Goal: Task Accomplishment & Management: Use online tool/utility

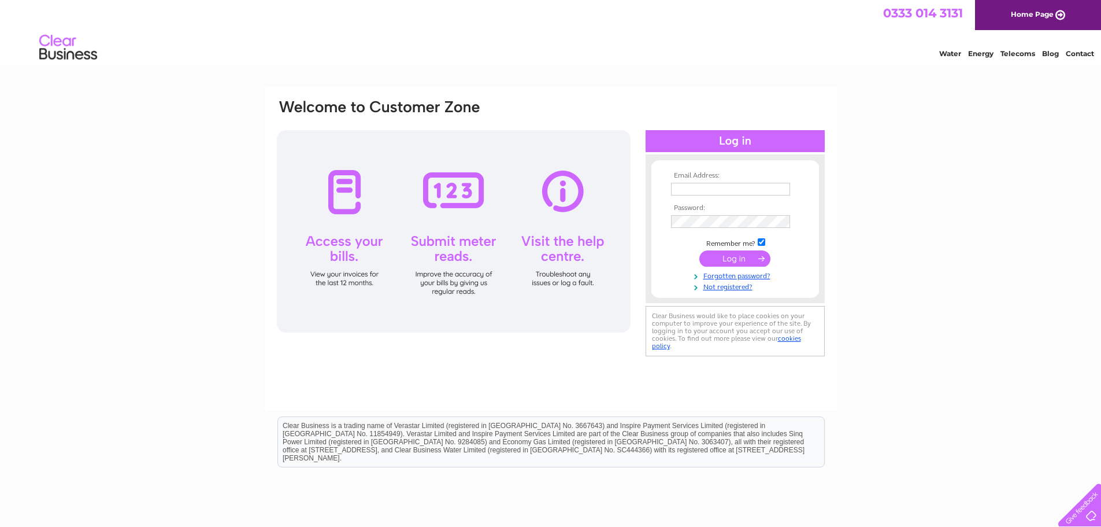
click at [734, 188] on input "text" at bounding box center [730, 189] width 119 height 13
type input "[PERSON_NAME][EMAIL_ADDRESS][PERSON_NAME][DOMAIN_NAME]"
click at [716, 257] on input "submit" at bounding box center [734, 259] width 71 height 16
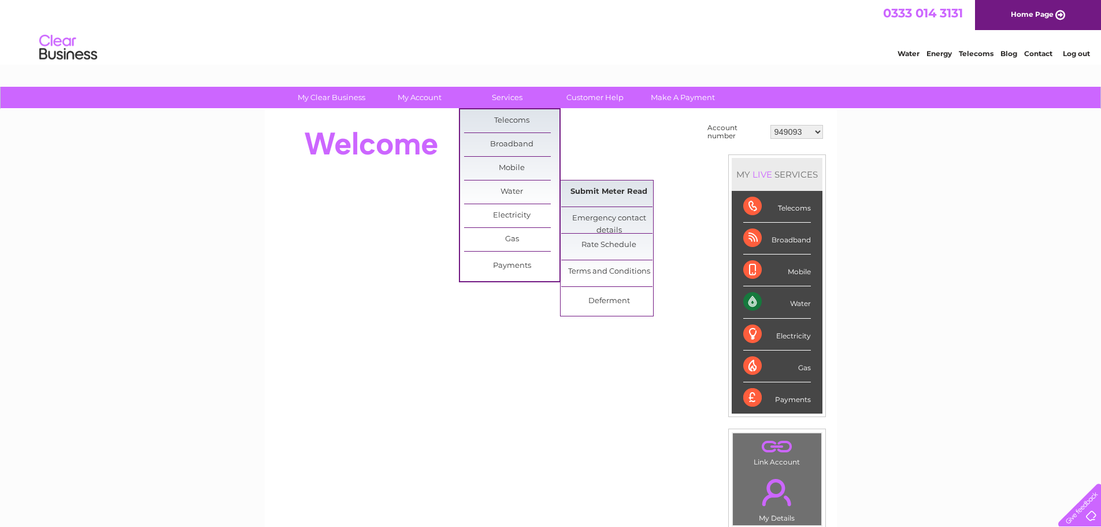
click at [585, 189] on link "Submit Meter Read" at bounding box center [608, 191] width 95 height 23
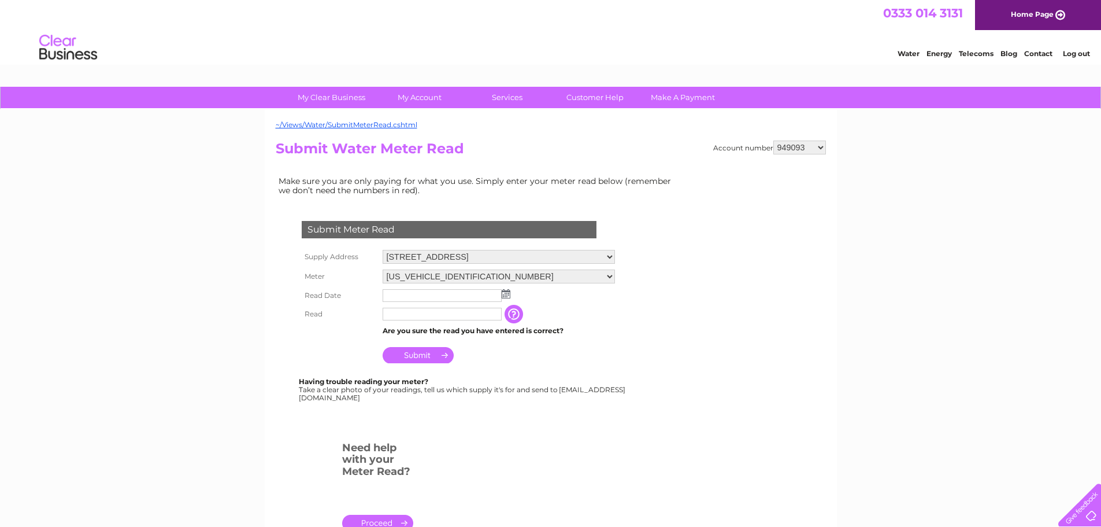
click at [502, 294] on img at bounding box center [506, 293] width 9 height 9
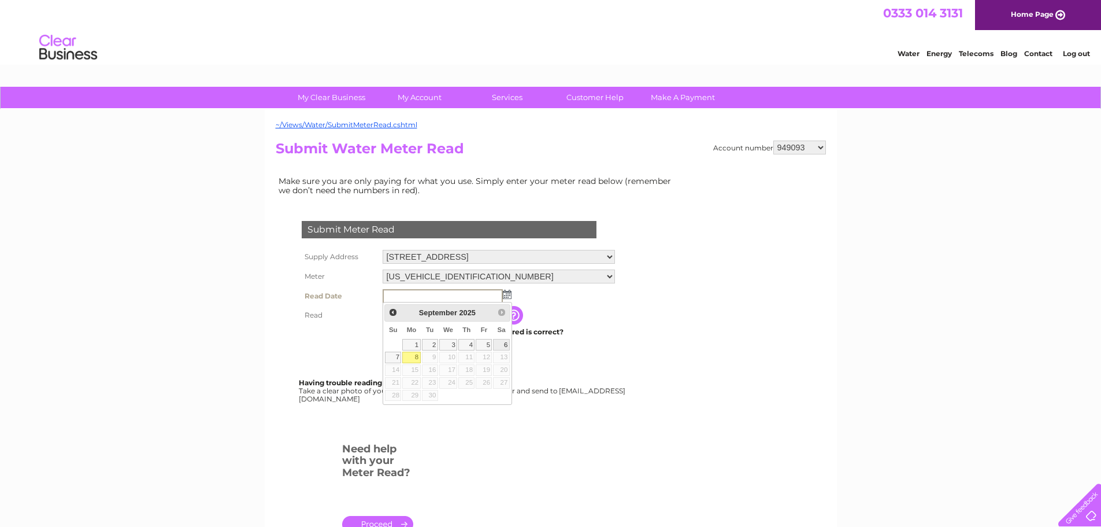
click at [500, 346] on link "6" at bounding box center [501, 345] width 16 height 12
type input "2025/09/06"
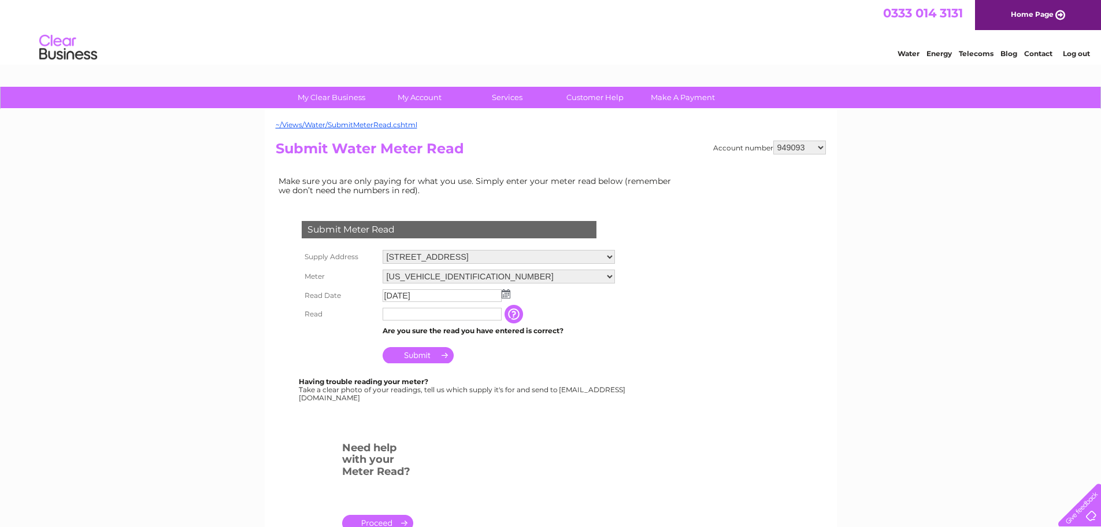
click at [403, 315] on input "text" at bounding box center [442, 313] width 119 height 13
type input "4978"
click at [421, 358] on input "Submit" at bounding box center [418, 356] width 71 height 16
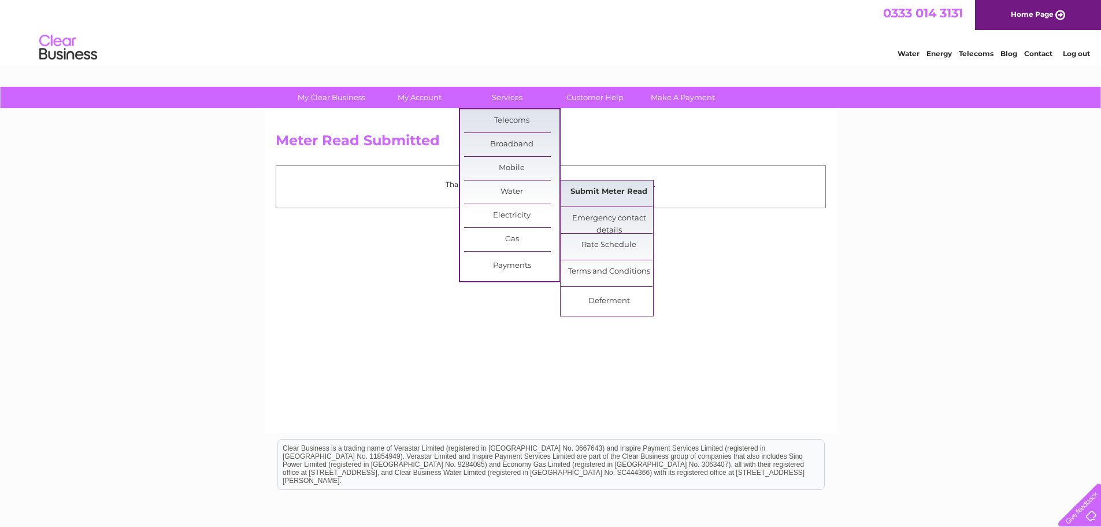
click at [579, 190] on link "Submit Meter Read" at bounding box center [608, 191] width 95 height 23
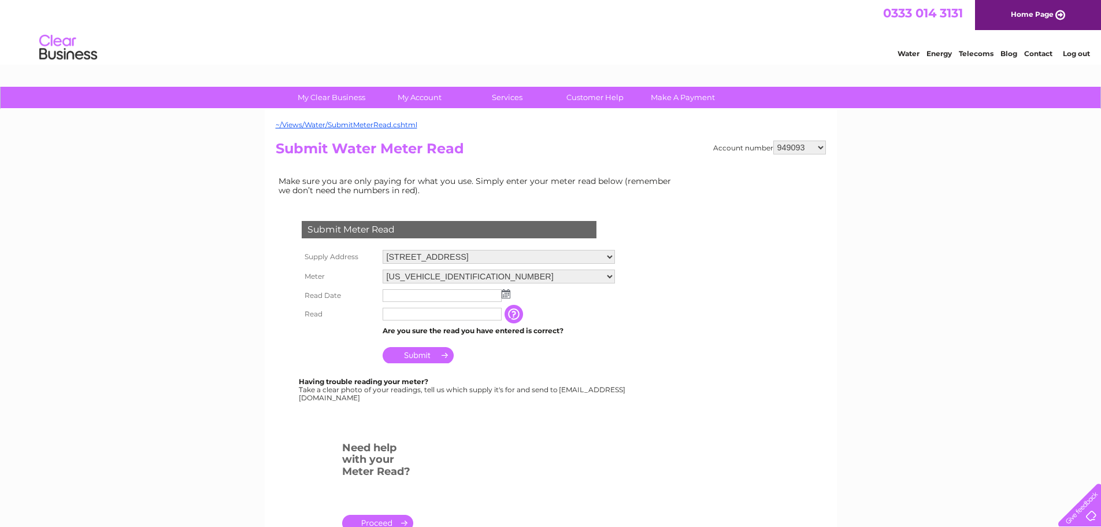
click at [613, 274] on select "06ELSTER14M356912 06ELSTER15H760509" at bounding box center [499, 276] width 232 height 14
select select "311954"
click at [383, 269] on select "06ELSTER14M356912 06ELSTER15H760509" at bounding box center [499, 276] width 232 height 15
click at [505, 296] on img at bounding box center [506, 294] width 9 height 9
click at [501, 294] on input "text" at bounding box center [442, 295] width 119 height 13
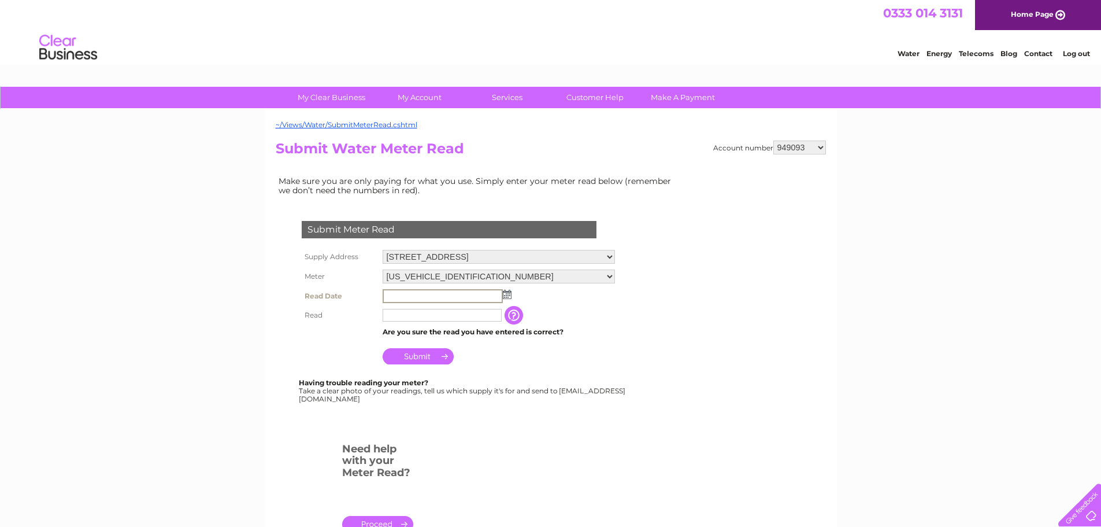
click at [506, 294] on img at bounding box center [507, 294] width 9 height 9
click at [506, 343] on link "6" at bounding box center [501, 345] width 16 height 12
type input "2025/09/06"
click at [456, 317] on input "text" at bounding box center [442, 313] width 119 height 13
type input "7410"
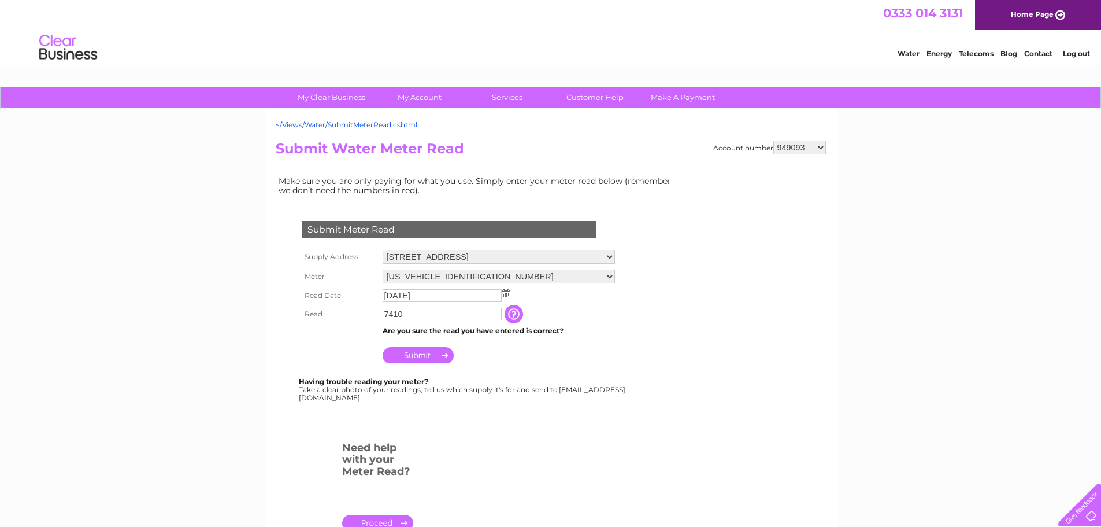
click at [420, 351] on input "Submit" at bounding box center [418, 355] width 71 height 16
